Goal: Task Accomplishment & Management: Use online tool/utility

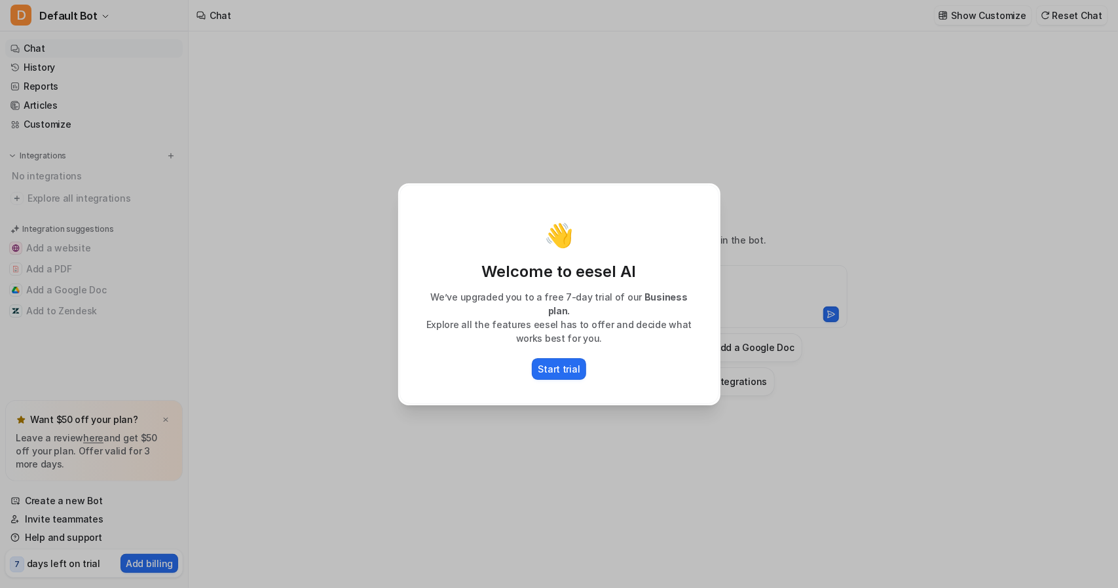
type textarea "**********"
click at [564, 417] on div "👋 Welcome to eesel AI We’ve upgraded you to a free 7-day trial of our Business …" at bounding box center [559, 294] width 343 height 588
click at [249, 217] on div "👋 Welcome to eesel AI We’ve upgraded you to a free 7-day trial of our Business …" at bounding box center [559, 294] width 1118 height 588
click at [558, 365] on p "Start trial" at bounding box center [559, 369] width 42 height 14
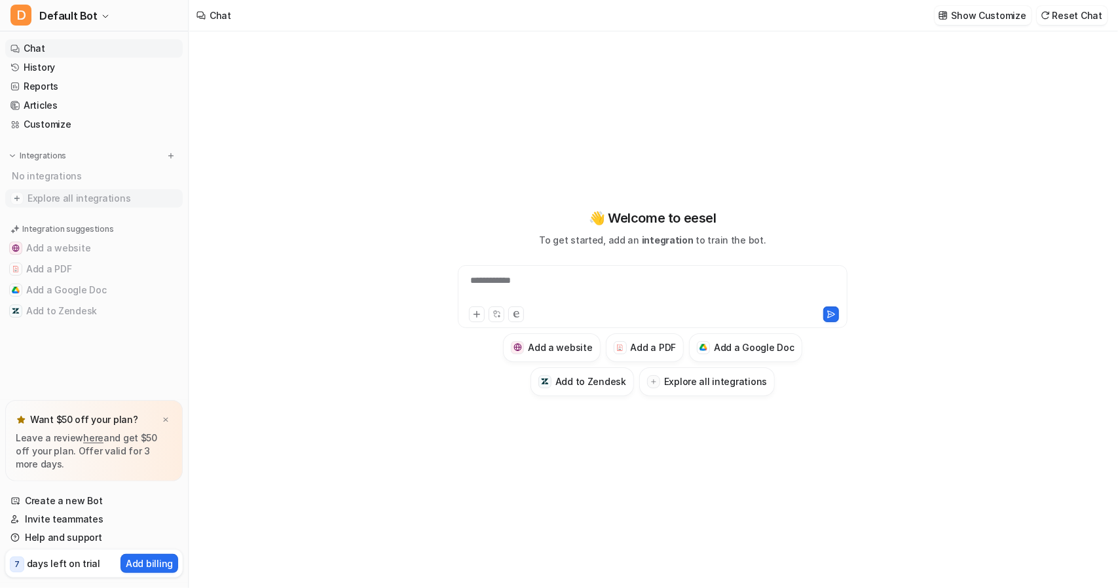
click at [55, 202] on span "Explore all integrations" at bounding box center [103, 198] width 150 height 21
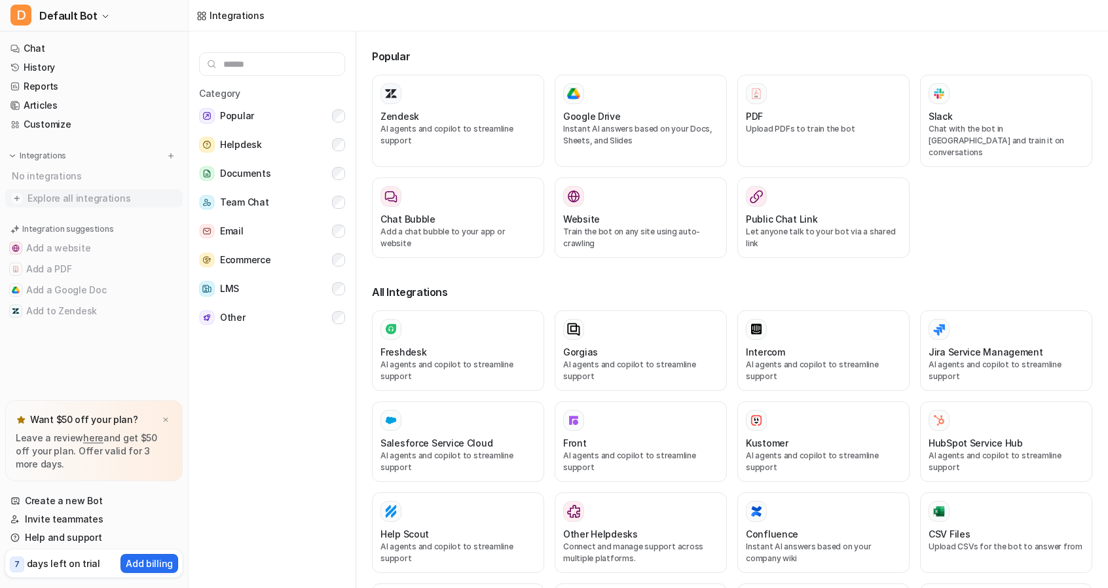
click at [16, 200] on img at bounding box center [16, 198] width 13 height 13
